Goal: Check status: Check status

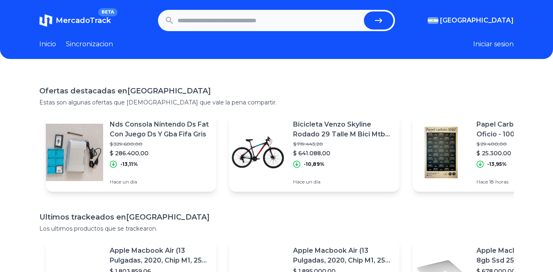
click at [232, 23] on input "text" at bounding box center [269, 20] width 183 height 18
click at [205, 15] on input "text" at bounding box center [269, 20] width 183 height 18
paste input "**********"
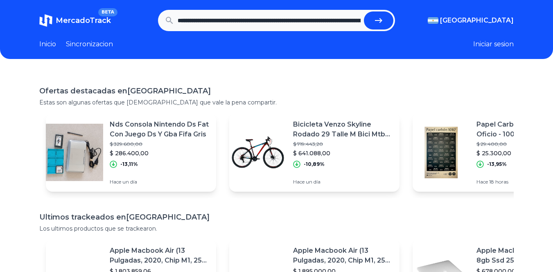
scroll to position [0, 752]
click at [377, 27] on button "submit" at bounding box center [381, 20] width 29 height 18
type input "**********"
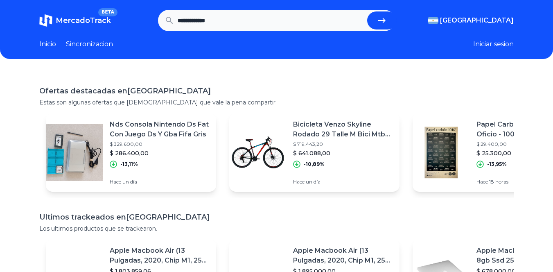
scroll to position [0, 0]
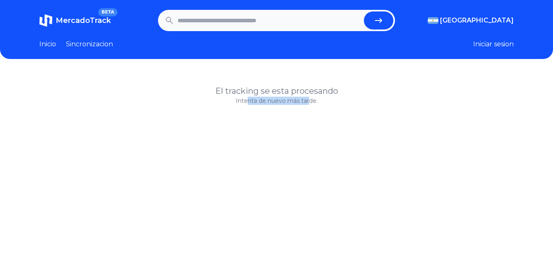
drag, startPoint x: 251, startPoint y: 101, endPoint x: 325, endPoint y: 107, distance: 74.3
click at [325, 107] on div "El tracking se esta procesando Intenta de nuevo más tarde." at bounding box center [276, 208] width 553 height 272
drag, startPoint x: 294, startPoint y: 88, endPoint x: 319, endPoint y: 93, distance: 25.0
click at [319, 93] on h1 "El tracking se esta procesando" at bounding box center [276, 90] width 474 height 11
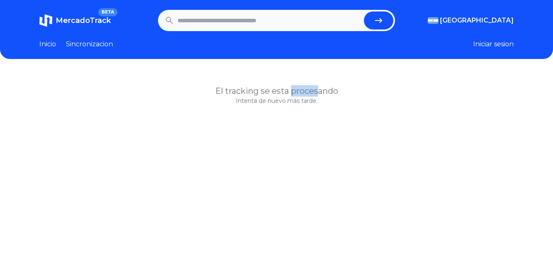
click at [319, 93] on h1 "El tracking se esta procesando" at bounding box center [276, 90] width 474 height 11
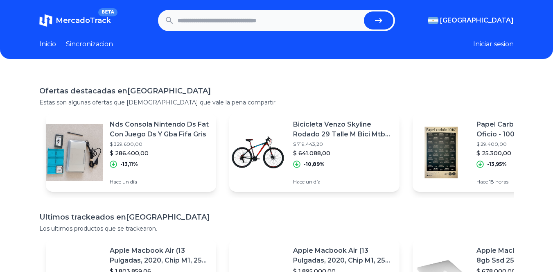
click at [239, 14] on input "text" at bounding box center [269, 20] width 183 height 18
type input "**********"
click at [364, 11] on button "submit" at bounding box center [378, 20] width 29 height 18
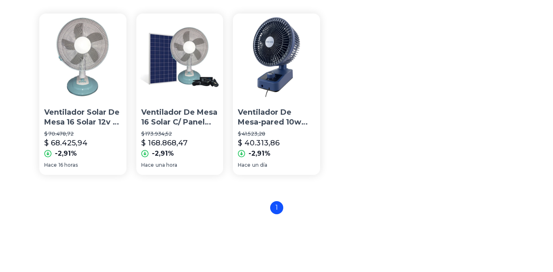
scroll to position [31, 0]
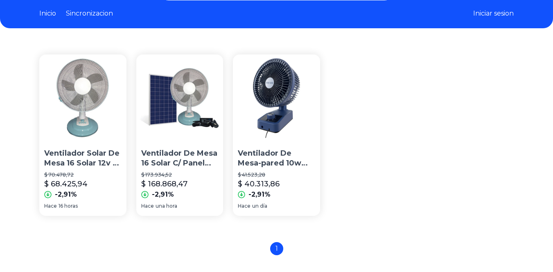
click at [87, 113] on img at bounding box center [82, 97] width 87 height 87
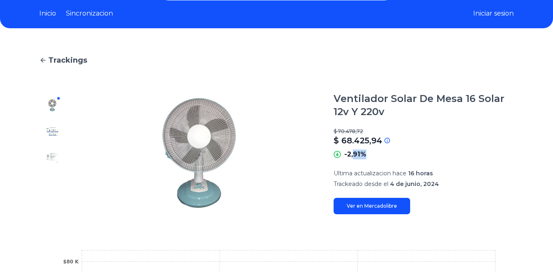
drag, startPoint x: 357, startPoint y: 156, endPoint x: 376, endPoint y: 156, distance: 19.2
click at [376, 156] on div "-2,91%" at bounding box center [424, 154] width 180 height 10
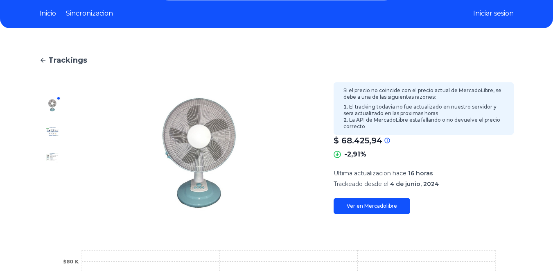
click at [389, 140] on icon at bounding box center [387, 140] width 7 height 7
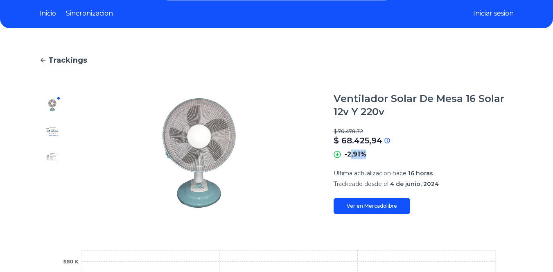
drag, startPoint x: 361, startPoint y: 156, endPoint x: 371, endPoint y: 156, distance: 10.2
click at [371, 156] on div "-2,91%" at bounding box center [424, 154] width 180 height 10
drag, startPoint x: 364, startPoint y: 169, endPoint x: 439, endPoint y: 177, distance: 75.7
click at [439, 177] on section "Ultima actualizacion hace 16 horas Trackeado desde el 4 de junio, 2024" at bounding box center [424, 178] width 180 height 19
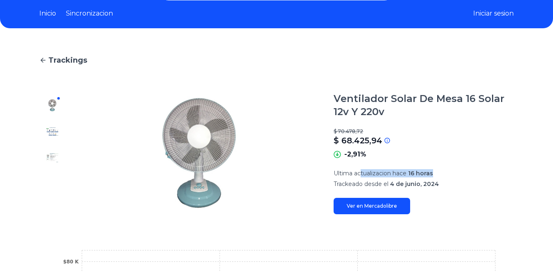
click at [439, 177] on section "Ultima actualizacion hace 16 horas Trackeado desde el 4 de junio, 2024" at bounding box center [424, 178] width 180 height 19
drag, startPoint x: 435, startPoint y: 182, endPoint x: 352, endPoint y: 174, distance: 83.0
click at [352, 174] on section "Ultima actualizacion hace 16 horas Trackeado desde el 4 de junio, 2024" at bounding box center [424, 178] width 180 height 19
click at [352, 174] on span "Ultima actualizacion hace" at bounding box center [370, 172] width 73 height 7
drag, startPoint x: 353, startPoint y: 156, endPoint x: 359, endPoint y: 154, distance: 5.9
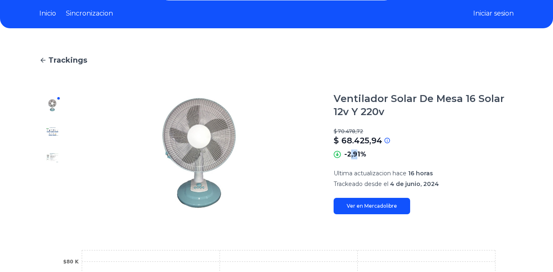
click at [359, 154] on p "-2,91%" at bounding box center [355, 154] width 22 height 10
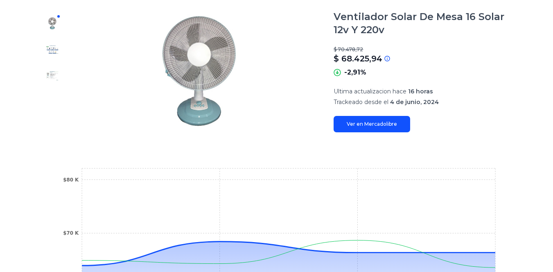
click at [373, 128] on link "Ver en Mercadolibre" at bounding box center [372, 124] width 77 height 16
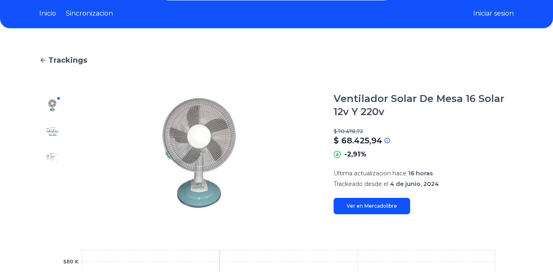
scroll to position [0, 0]
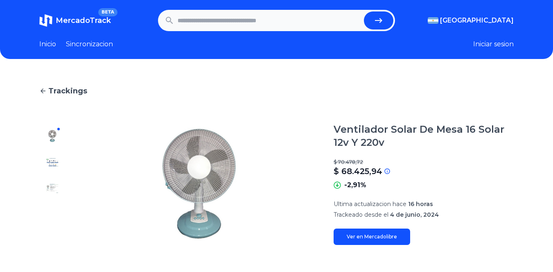
type input "**********"
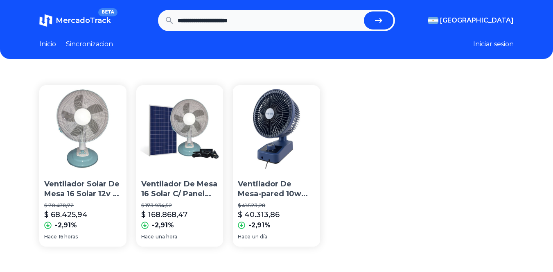
scroll to position [31, 0]
